Goal: Task Accomplishment & Management: Manage account settings

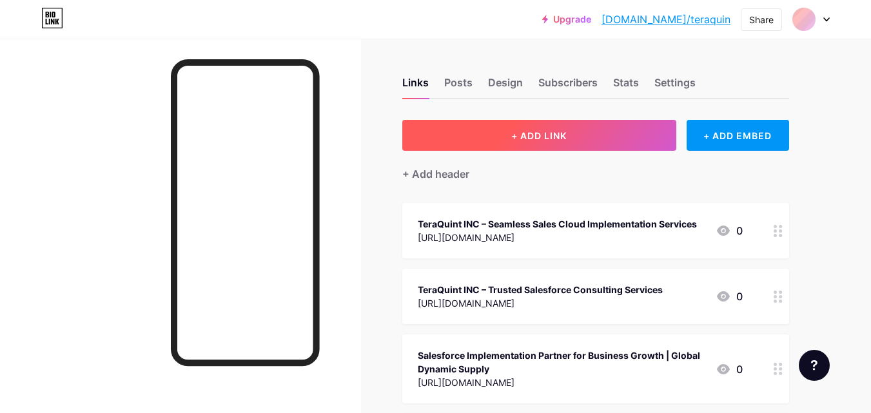
click at [549, 135] on span "+ ADD LINK" at bounding box center [538, 135] width 55 height 11
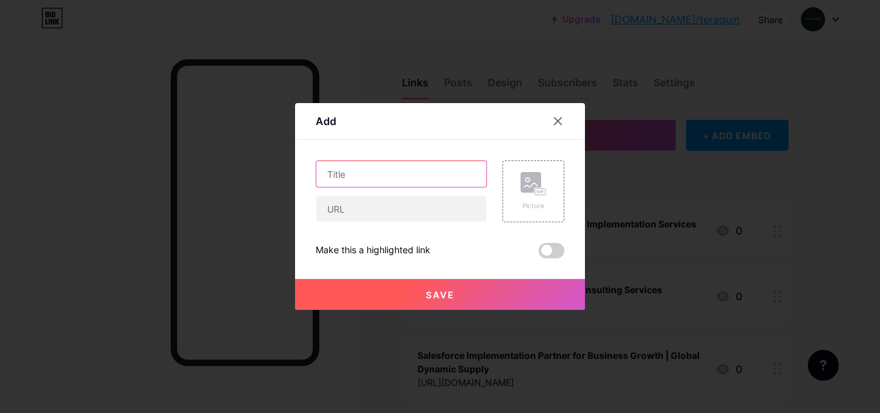
click at [346, 176] on input "text" at bounding box center [401, 174] width 170 height 26
paste input "Top Salesforce Consulting Firm for 2025 | TeraQuint INCy"
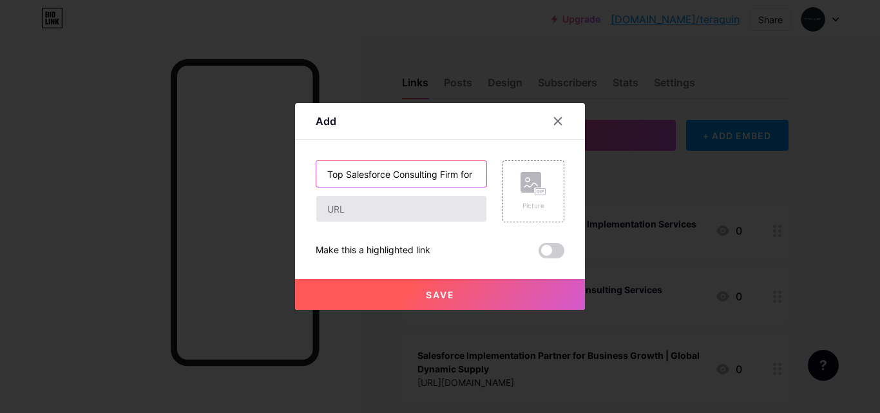
scroll to position [0, 81]
type input "Top Salesforce Consulting Firm for 2025 | TeraQuint INCy"
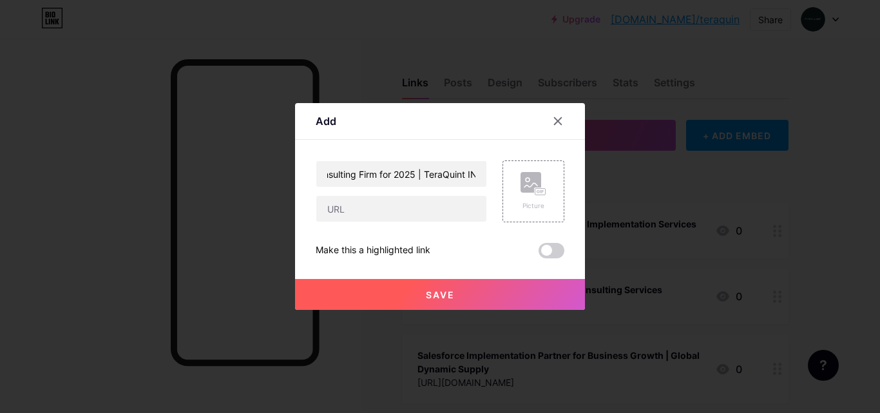
scroll to position [0, 0]
click at [374, 222] on div at bounding box center [401, 208] width 171 height 27
click at [360, 206] on input "text" at bounding box center [401, 209] width 170 height 26
paste input "[URL][DOMAIN_NAME]"
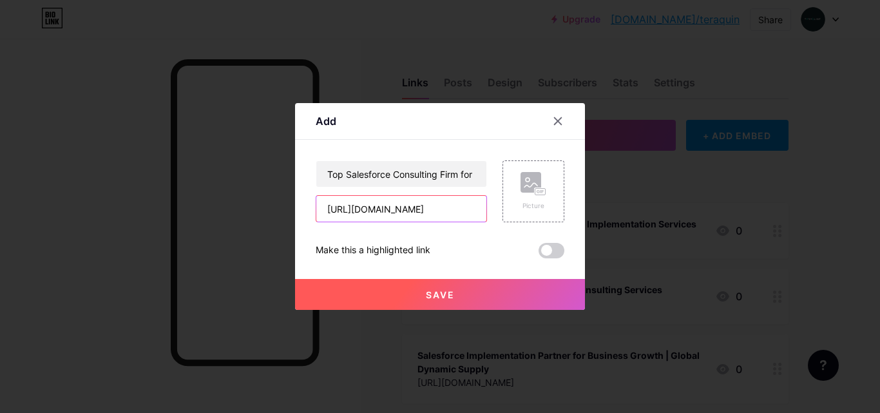
type input "[URL][DOMAIN_NAME]"
click at [434, 298] on span "Save" at bounding box center [440, 294] width 29 height 11
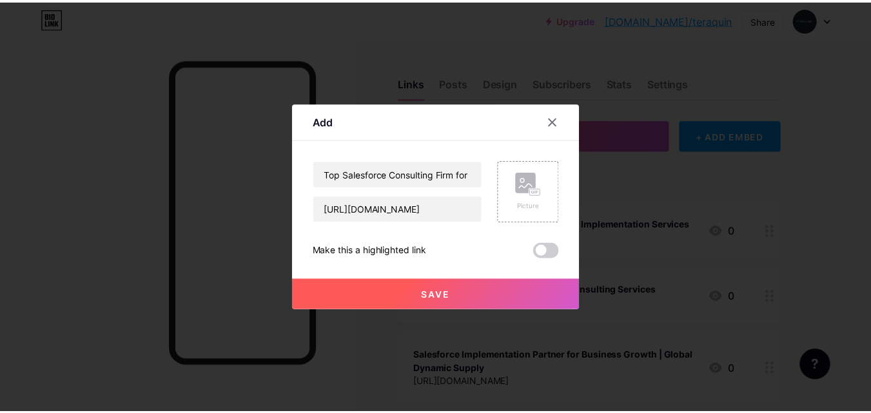
scroll to position [0, 0]
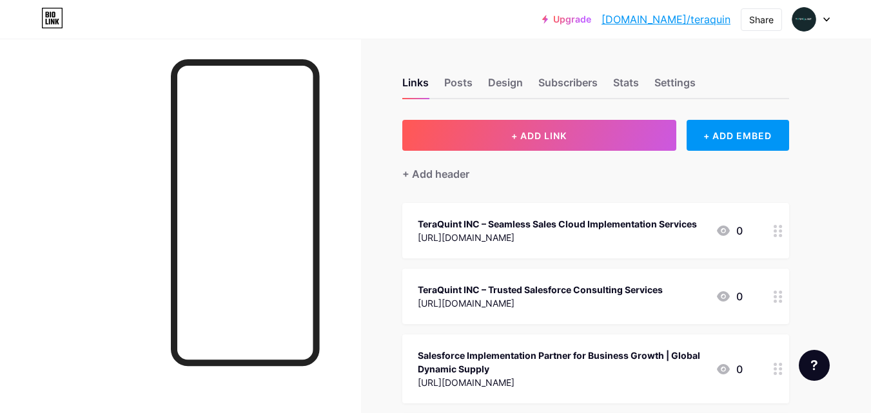
click at [703, 21] on link "[DOMAIN_NAME]/teraquin" at bounding box center [665, 19] width 129 height 15
